Goal: Navigation & Orientation: Find specific page/section

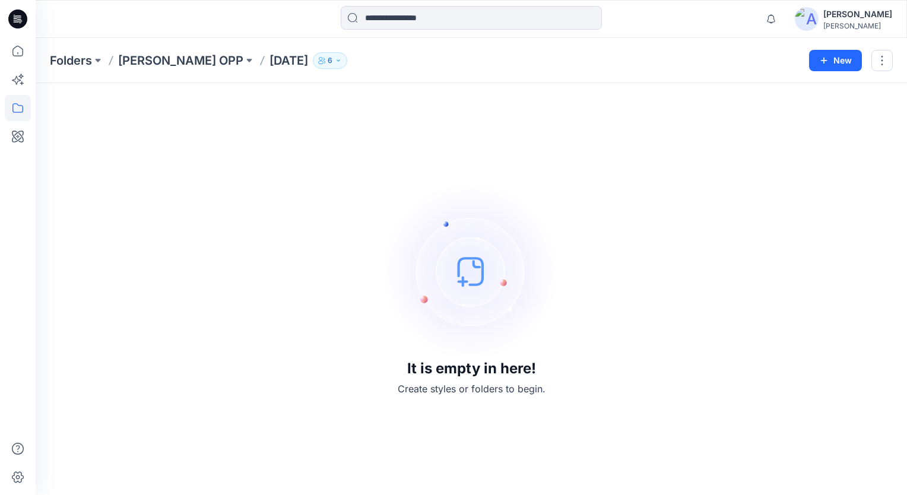
click at [335, 63] on icon "button" at bounding box center [338, 60] width 7 height 7
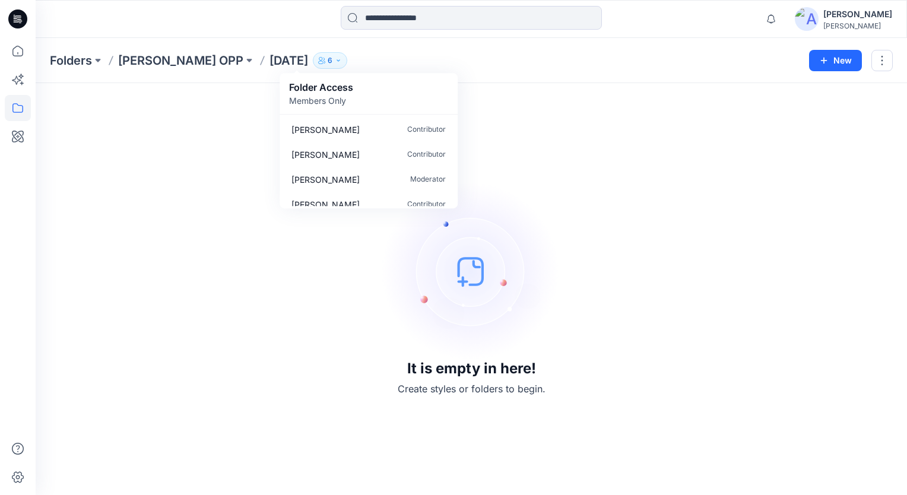
scroll to position [60, 0]
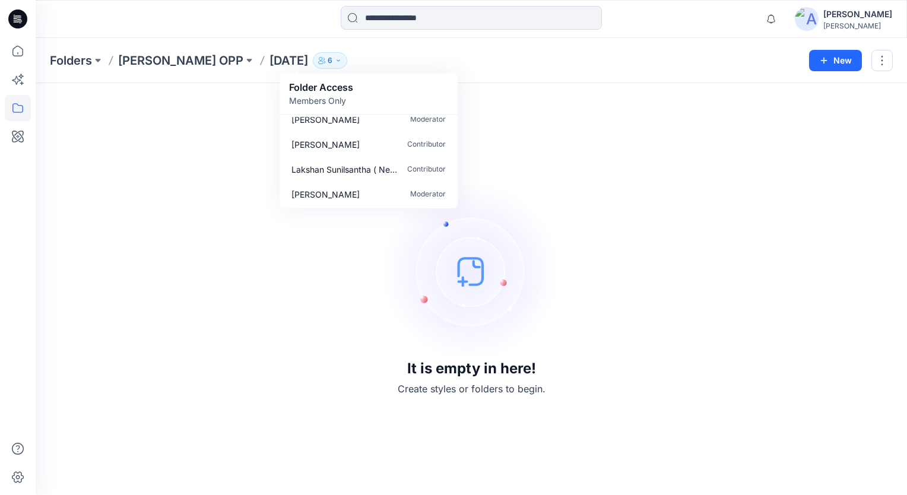
click at [335, 61] on icon "button" at bounding box center [338, 60] width 7 height 7
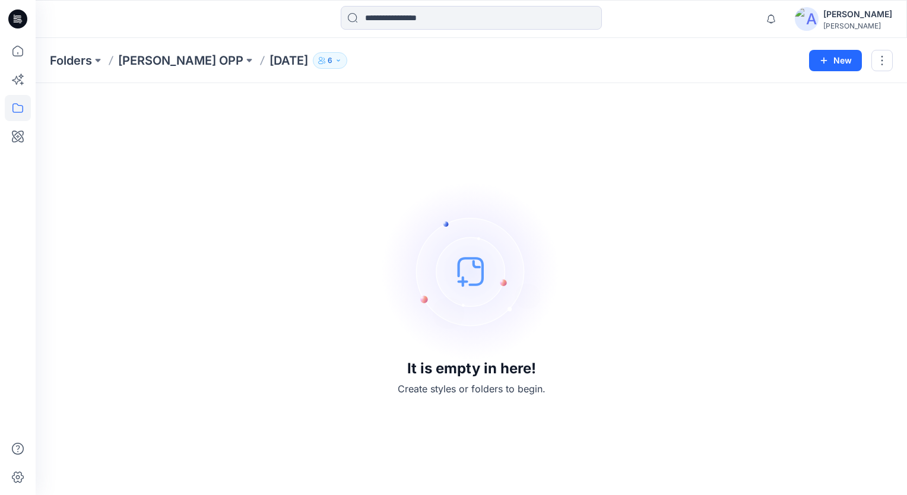
click at [335, 61] on icon "button" at bounding box center [338, 60] width 7 height 7
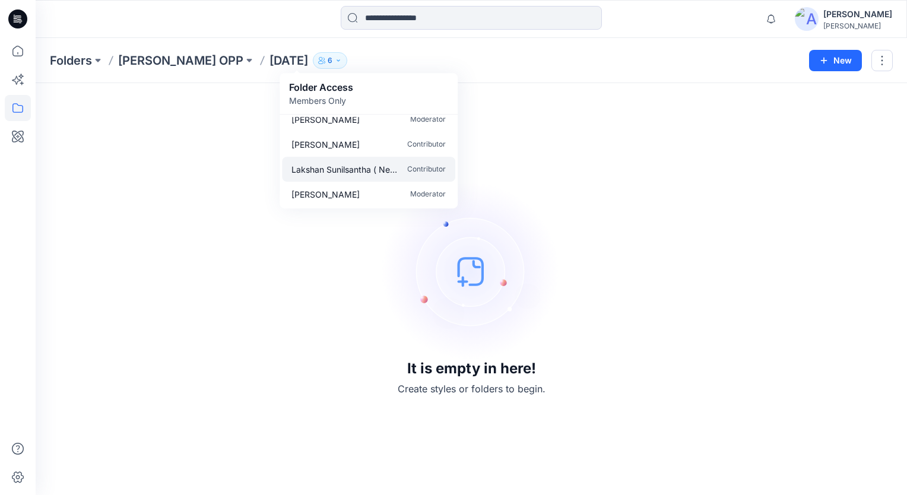
click at [356, 166] on p "Lakshan Sunilsantha ( New )" at bounding box center [344, 169] width 107 height 12
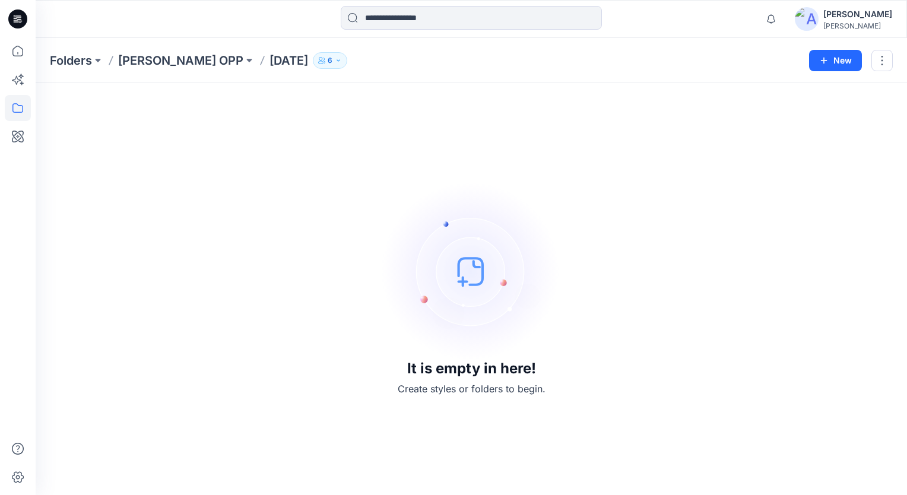
click at [337, 61] on icon "button" at bounding box center [338, 60] width 3 height 2
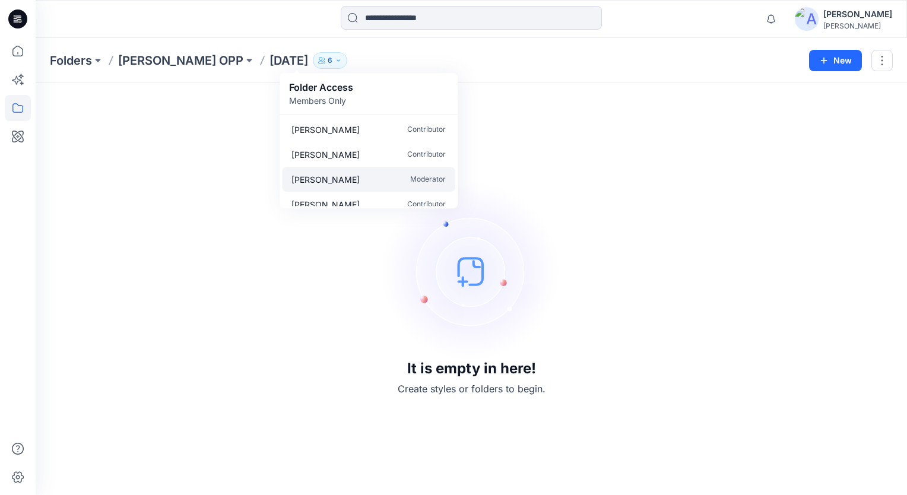
scroll to position [59, 0]
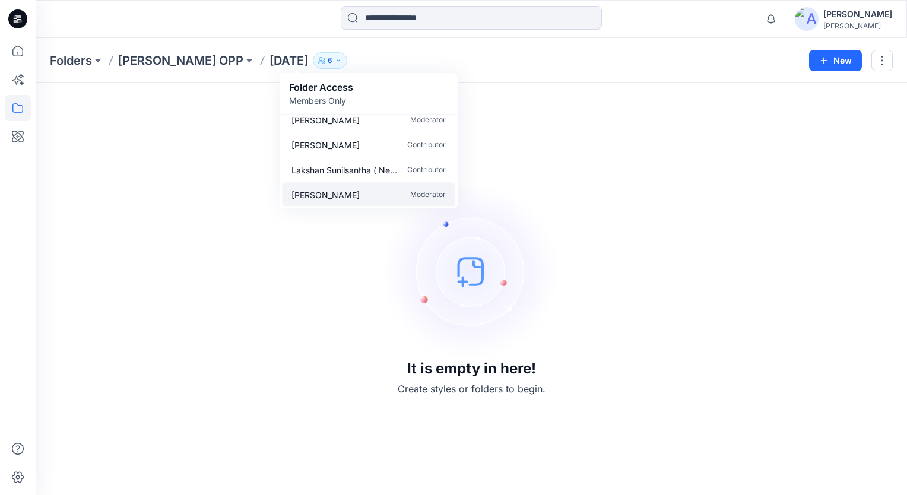
click at [392, 194] on div "[PERSON_NAME] Moderator" at bounding box center [368, 194] width 173 height 25
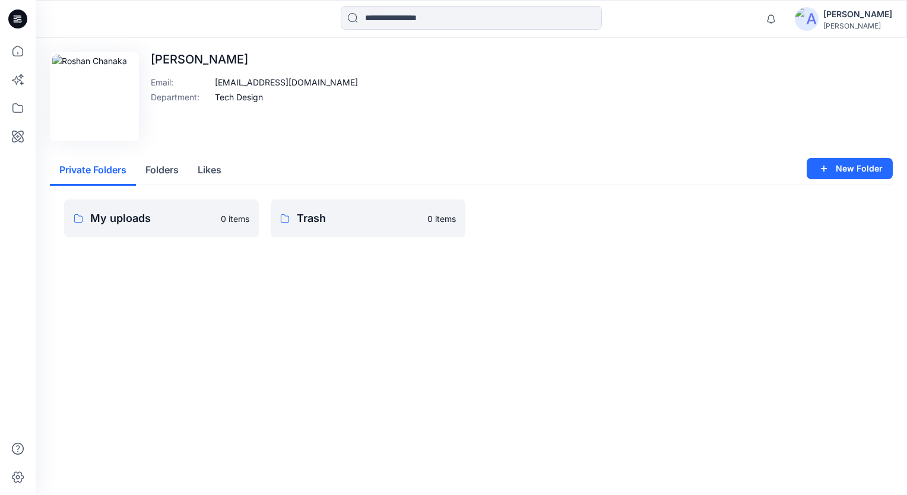
click at [819, 18] on img at bounding box center [807, 19] width 24 height 24
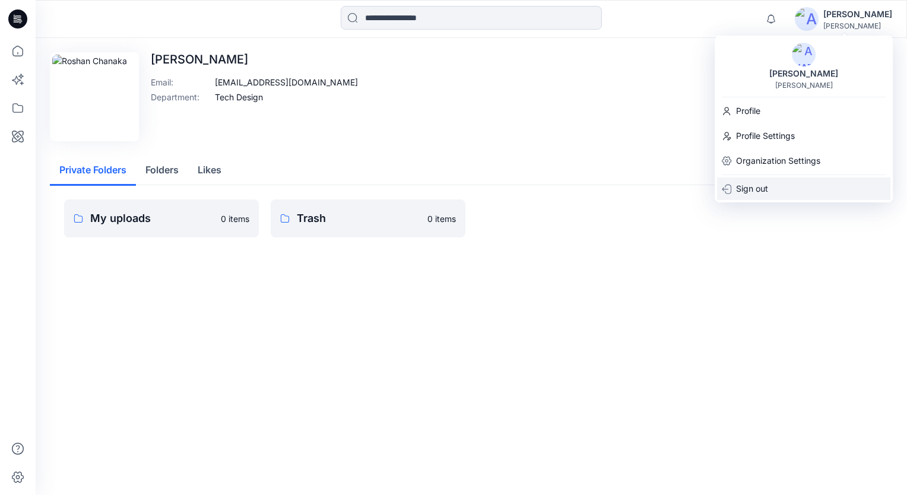
click at [757, 191] on p "Sign out" at bounding box center [752, 189] width 32 height 23
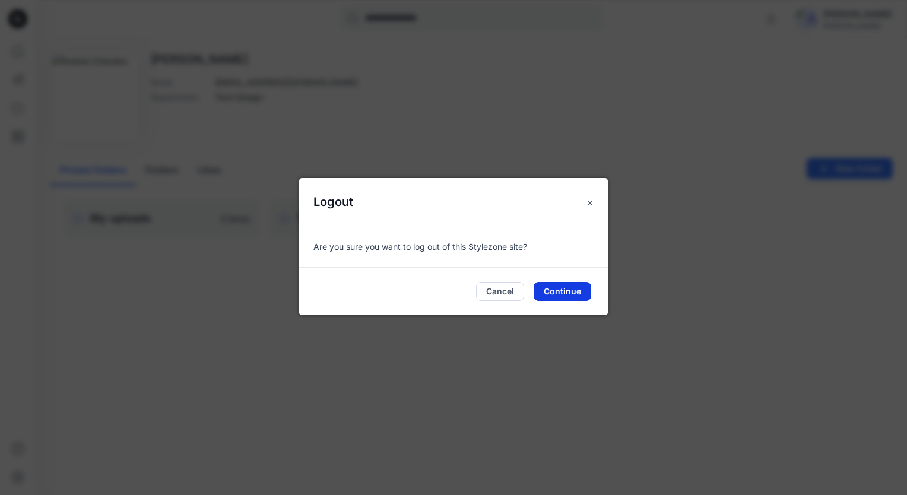
click at [564, 289] on button "Continue" at bounding box center [563, 291] width 58 height 19
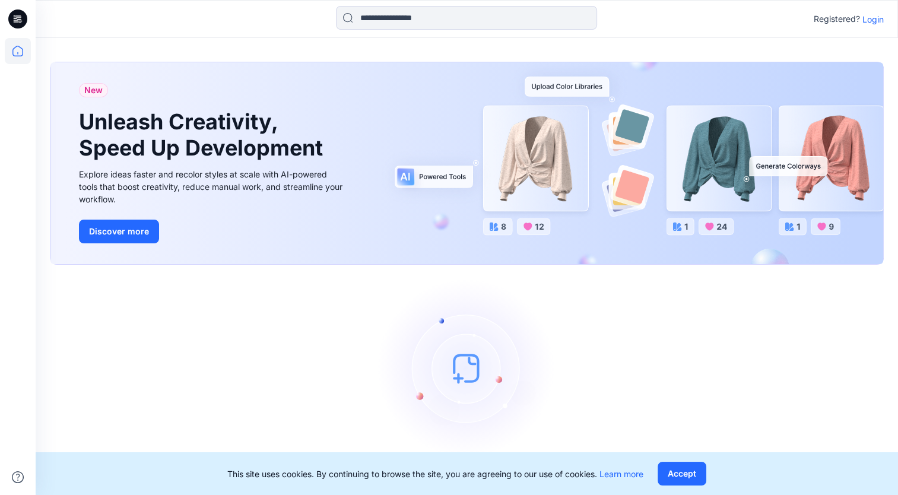
click at [872, 16] on p "Login" at bounding box center [873, 19] width 21 height 12
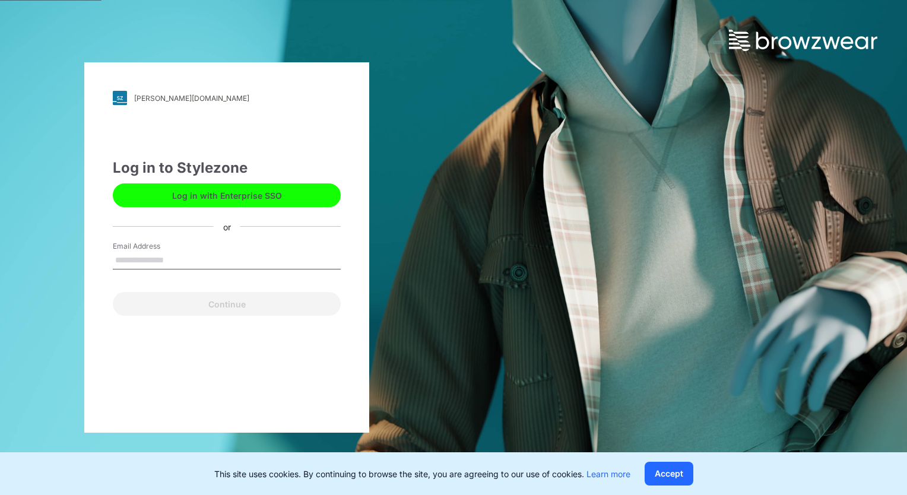
click at [137, 261] on input "Email Address" at bounding box center [227, 261] width 228 height 18
type input "**********"
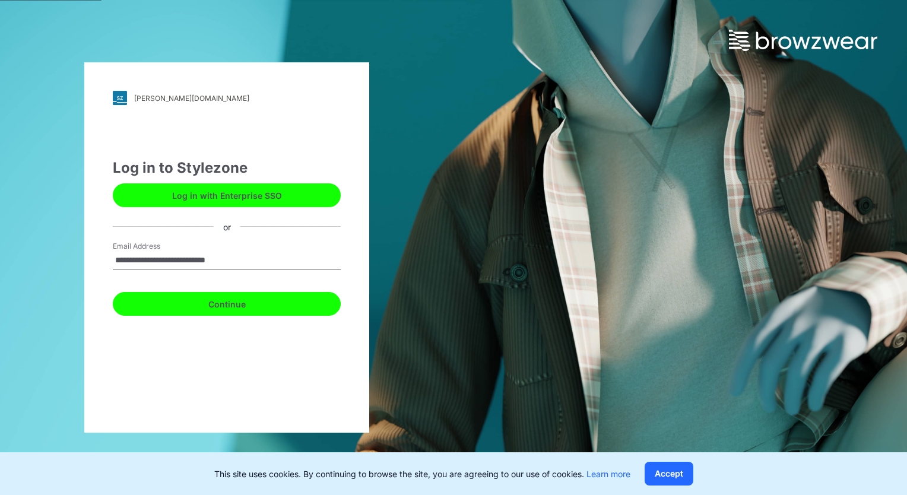
click at [228, 303] on button "Continue" at bounding box center [227, 304] width 228 height 24
click at [228, 305] on button "Continue" at bounding box center [227, 304] width 228 height 24
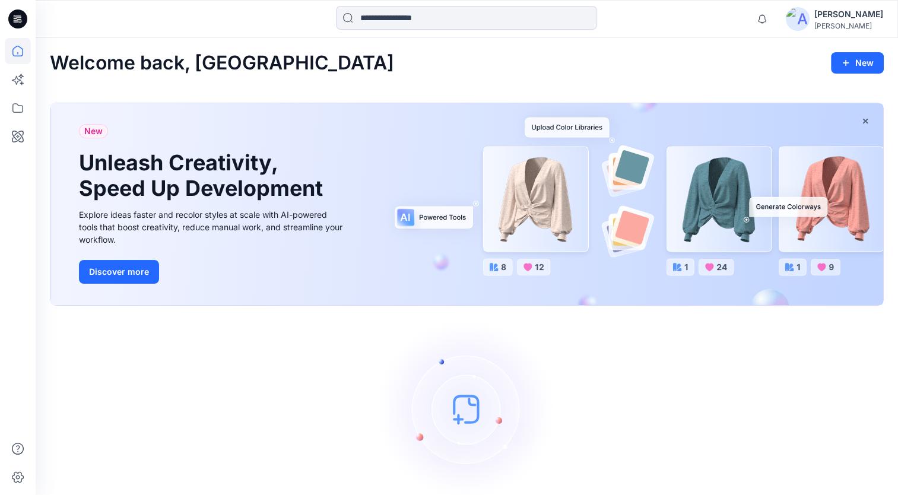
click at [21, 21] on icon at bounding box center [17, 18] width 19 height 19
click at [20, 51] on icon at bounding box center [18, 51] width 26 height 26
click at [12, 112] on icon at bounding box center [18, 108] width 26 height 26
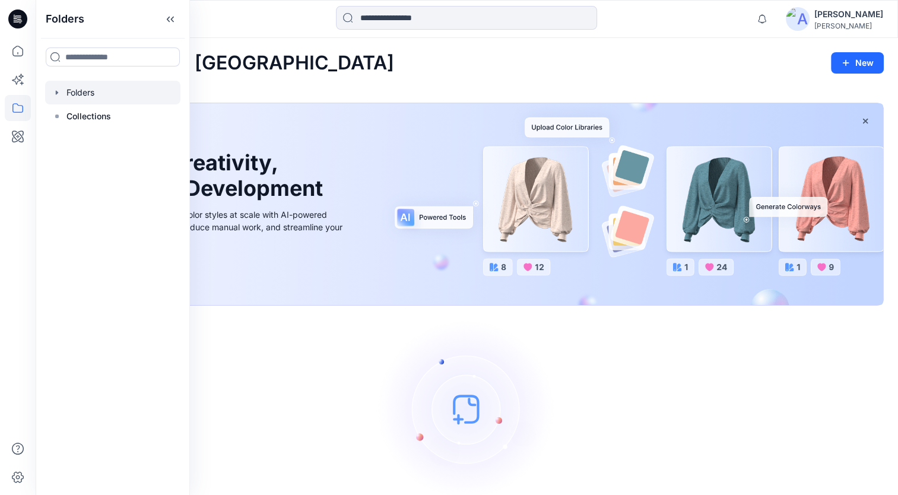
click at [83, 98] on div at bounding box center [112, 93] width 135 height 24
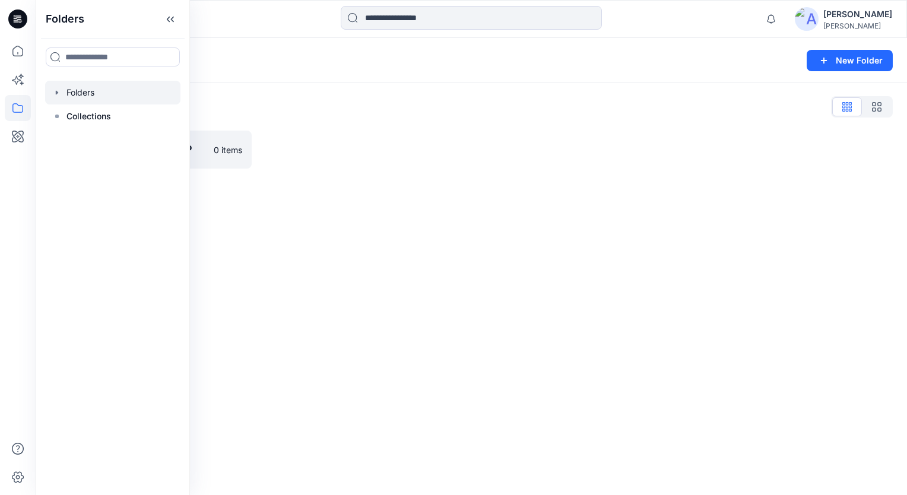
click at [329, 226] on div "Folders New Folder Folders List Anne Klein OPP 0 items" at bounding box center [472, 266] width 872 height 457
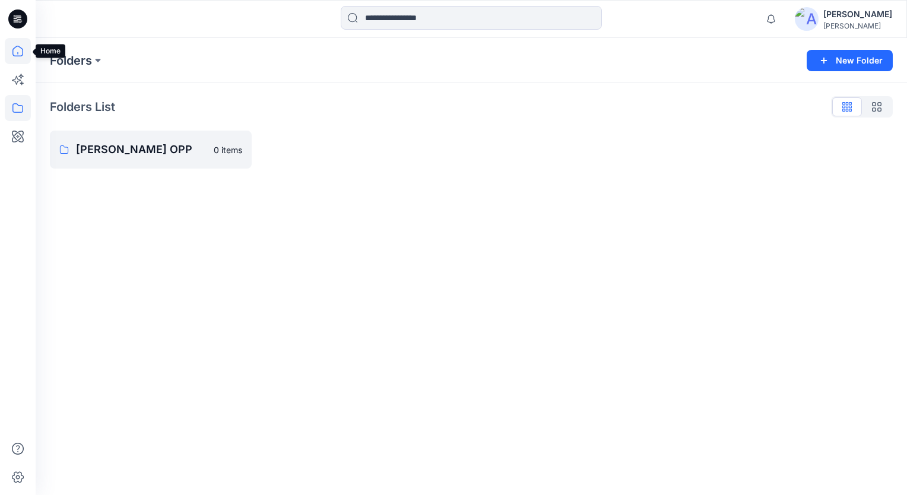
click at [17, 55] on icon at bounding box center [18, 51] width 26 height 26
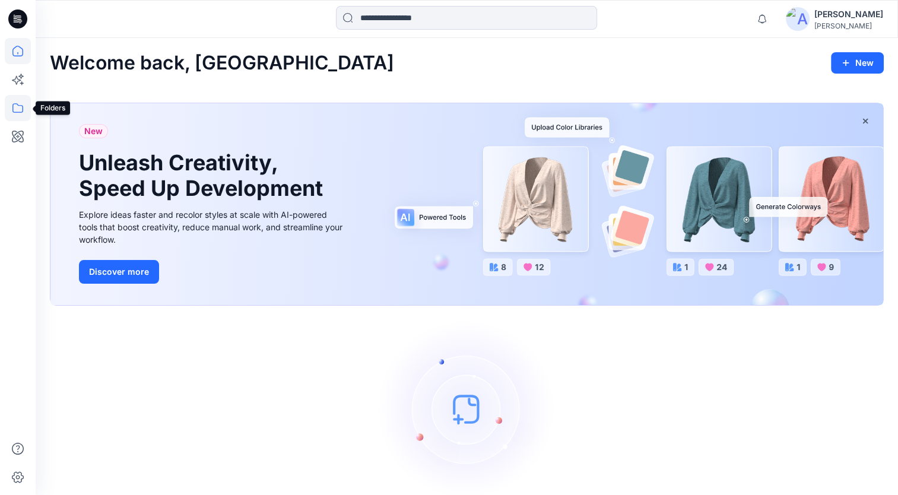
click at [18, 108] on icon at bounding box center [18, 108] width 26 height 26
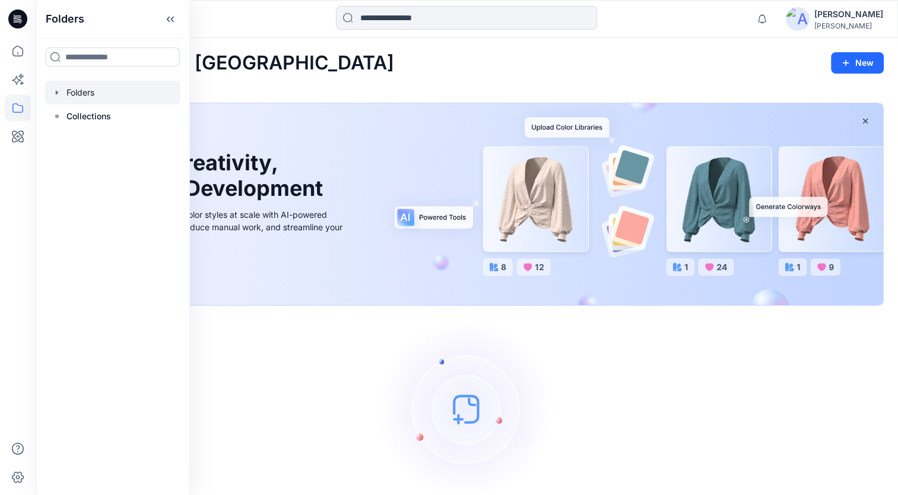
click at [88, 97] on div at bounding box center [112, 93] width 135 height 24
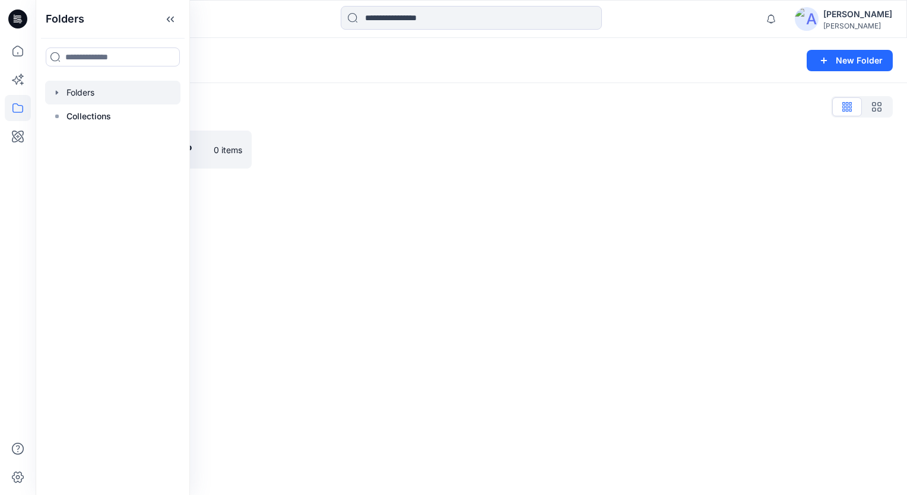
click at [387, 216] on div "Folders New Folder Folders List Anne Klein OPP 0 items" at bounding box center [472, 266] width 872 height 457
